Goal: Find specific page/section

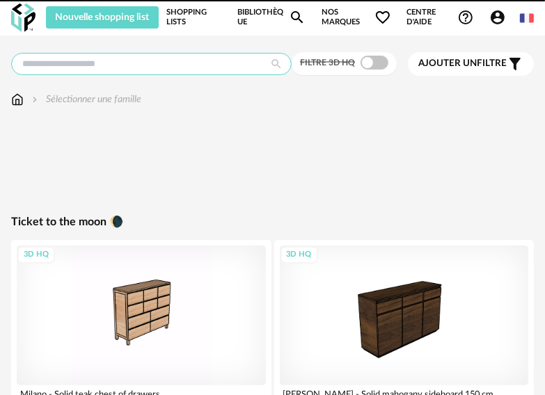
click at [177, 63] on input "text" at bounding box center [151, 64] width 281 height 22
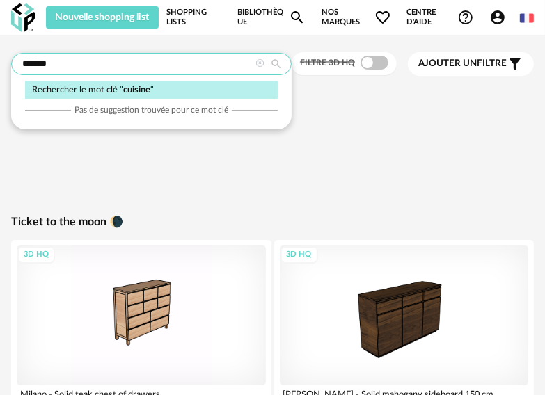
type input "*******"
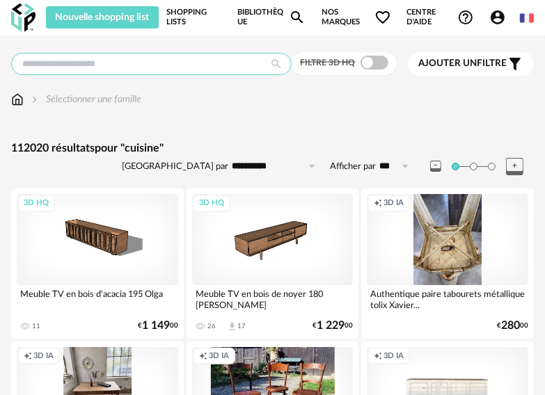
type input "*******"
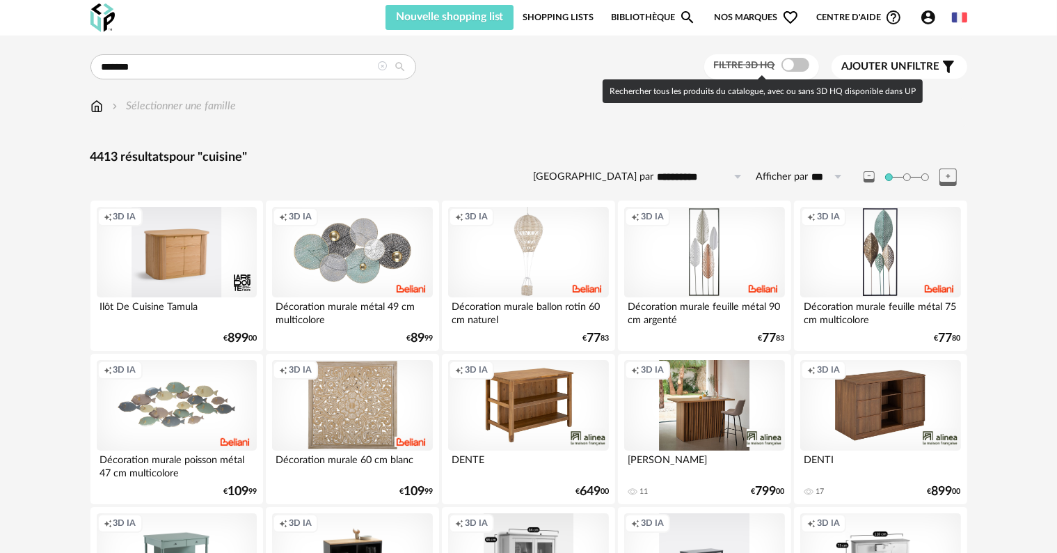
click at [544, 63] on span at bounding box center [796, 65] width 28 height 14
